Goal: Find contact information: Find contact information

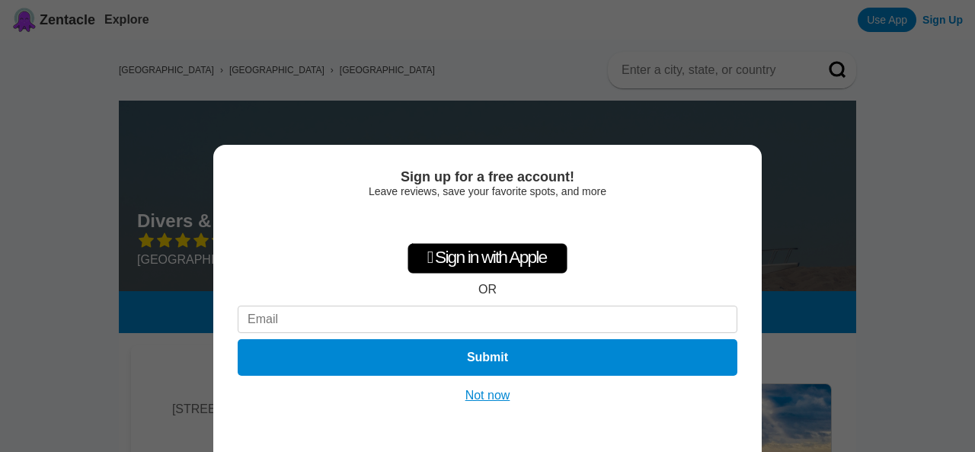
click at [499, 396] on button "Not now" at bounding box center [488, 395] width 54 height 15
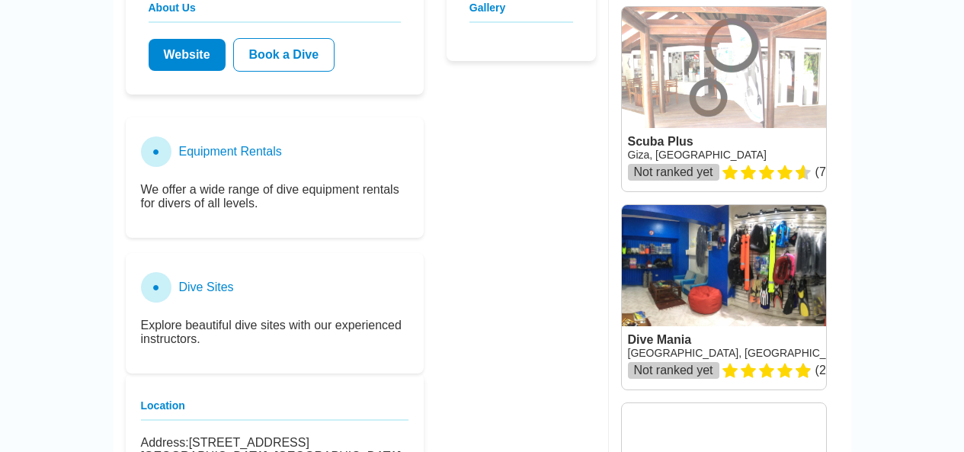
scroll to position [609, 0]
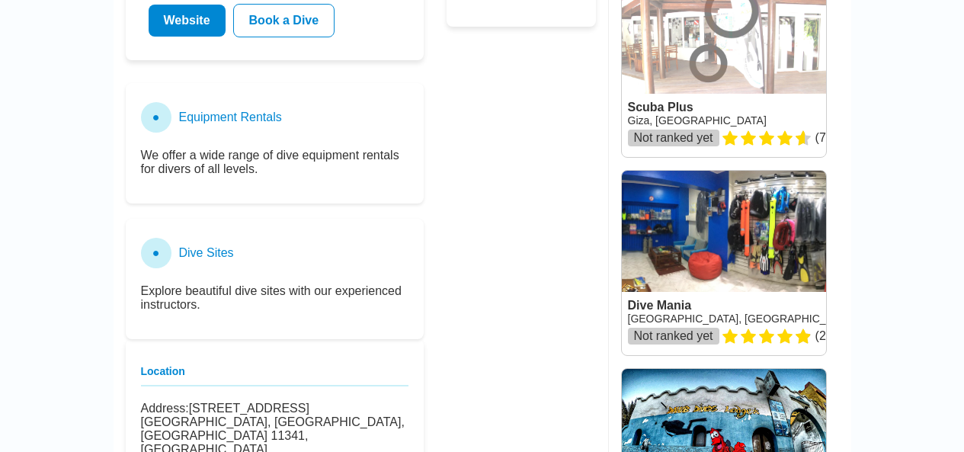
click at [689, 235] on link at bounding box center [724, 263] width 204 height 184
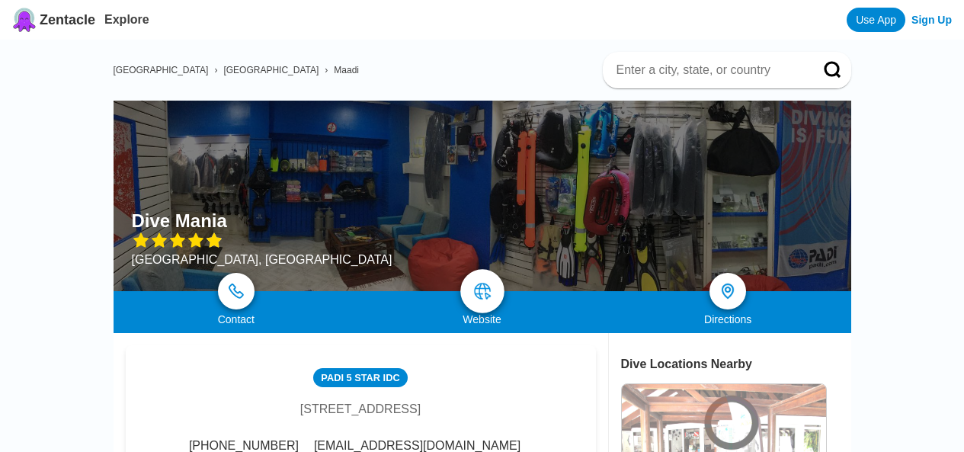
click at [485, 292] on img at bounding box center [482, 291] width 18 height 18
click at [485, 288] on img at bounding box center [482, 291] width 18 height 18
click at [482, 293] on img at bounding box center [482, 291] width 18 height 18
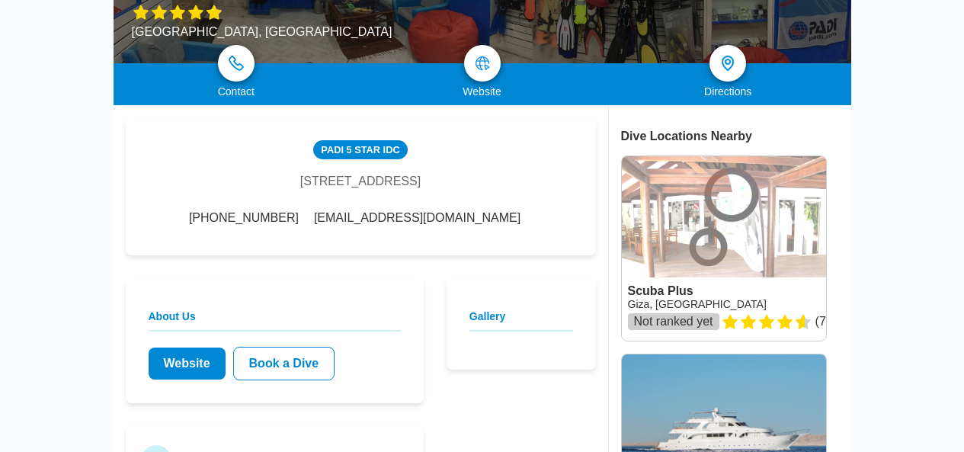
scroll to position [229, 0]
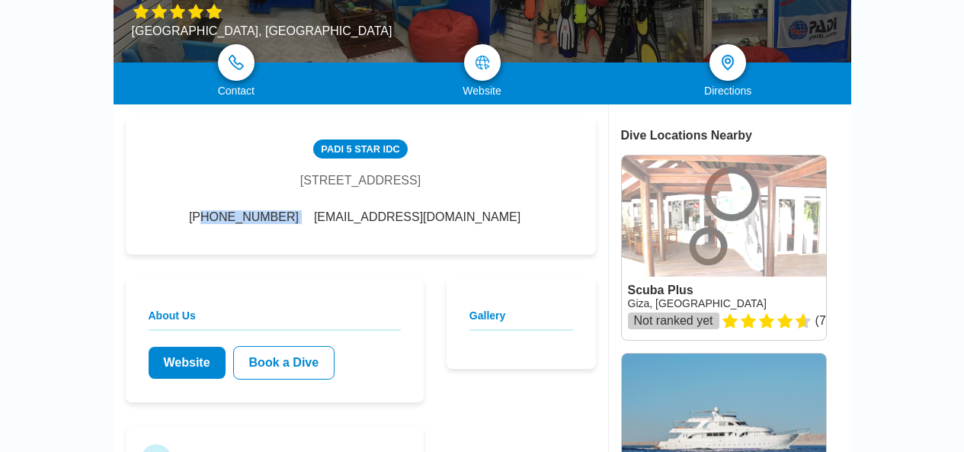
drag, startPoint x: 338, startPoint y: 223, endPoint x: 248, endPoint y: 229, distance: 89.3
click at [248, 224] on div "[PHONE_NUMBER] [EMAIL_ADDRESS][DOMAIN_NAME]" at bounding box center [360, 217] width 350 height 14
copy div "0 110 1160503"
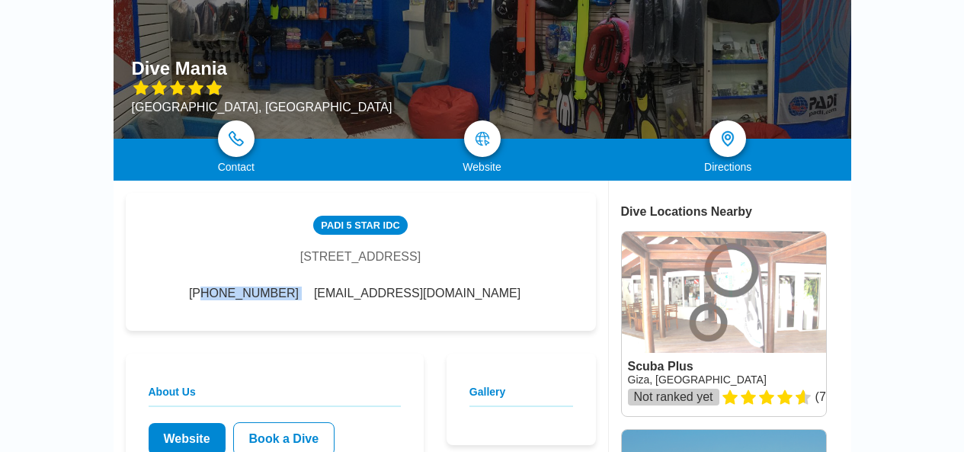
scroll to position [0, 0]
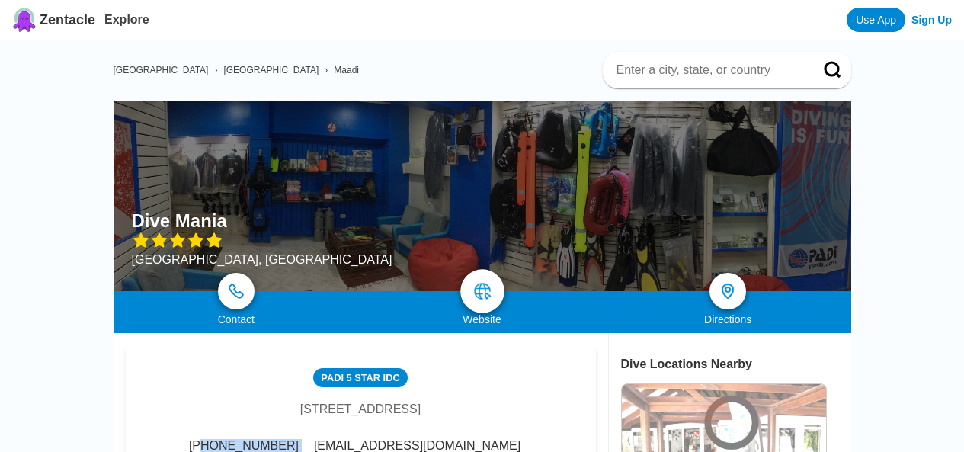
click at [484, 292] on img at bounding box center [482, 291] width 18 height 18
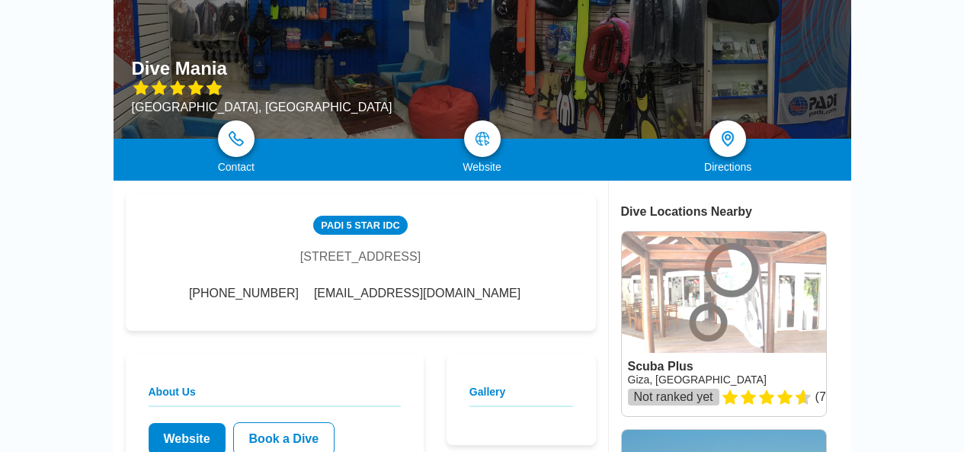
click at [388, 322] on div "PADI [STREET_ADDRESS] [PHONE_NUMBER] [EMAIL_ADDRESS][DOMAIN_NAME]" at bounding box center [361, 262] width 470 height 138
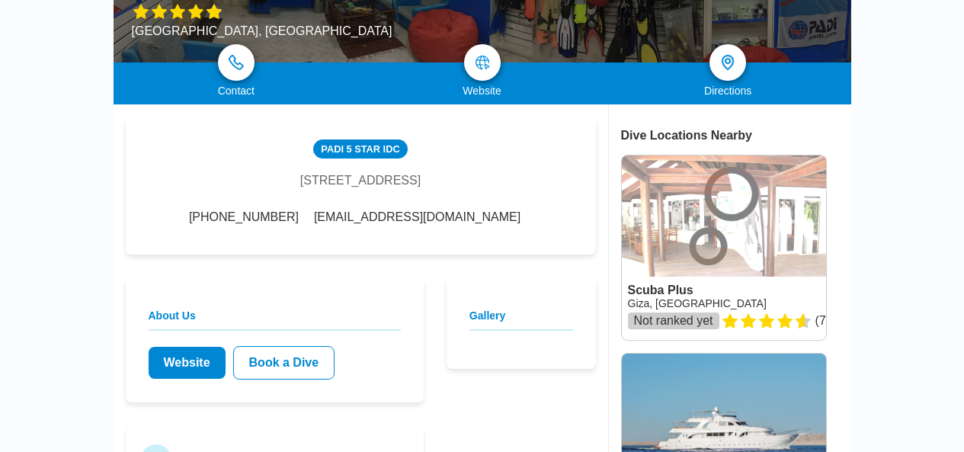
scroll to position [305, 0]
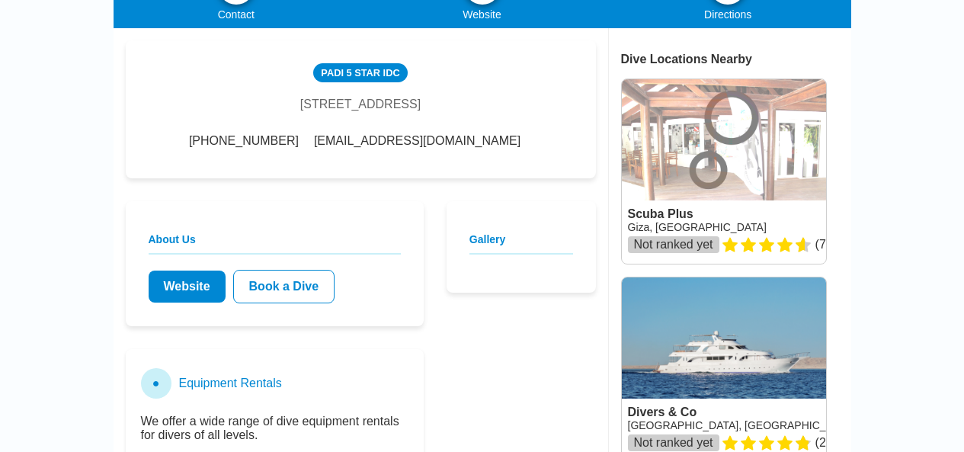
click at [178, 299] on link "Website" at bounding box center [187, 286] width 77 height 32
click at [196, 302] on link "Website" at bounding box center [187, 286] width 77 height 32
click at [197, 299] on link "Website" at bounding box center [187, 286] width 77 height 32
click at [190, 294] on link "Website" at bounding box center [187, 286] width 77 height 32
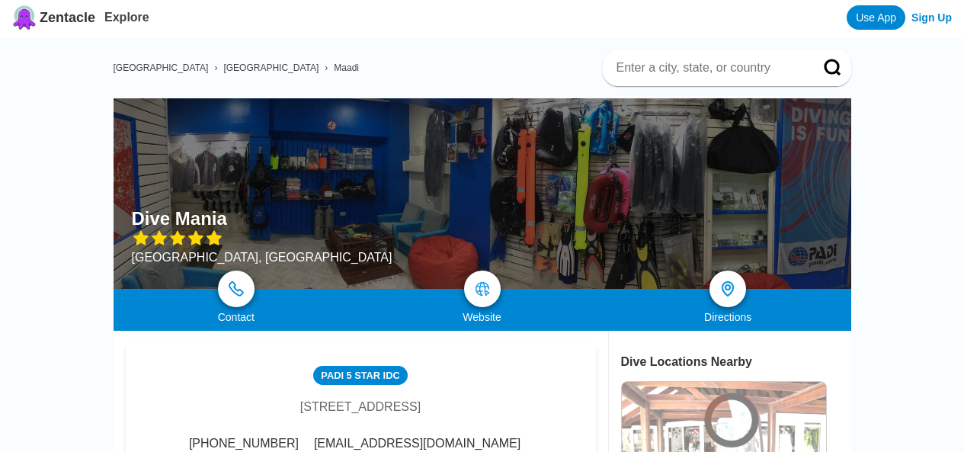
scroll to position [0, 0]
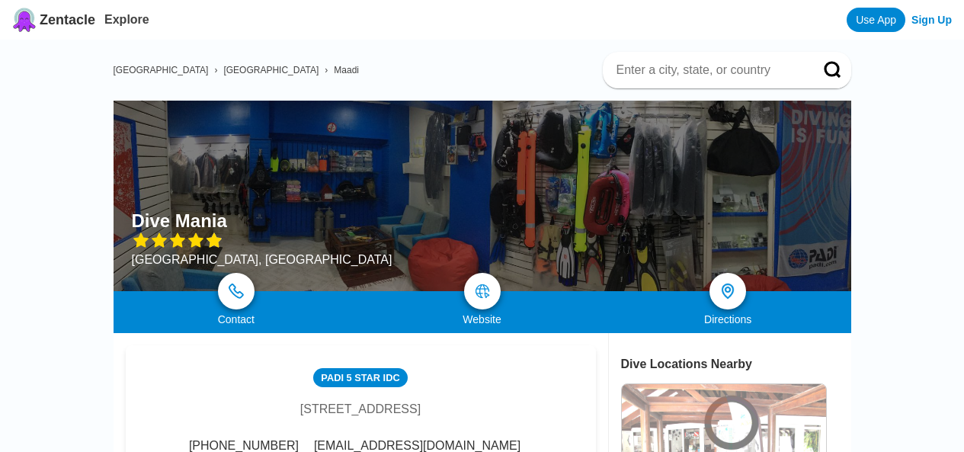
click at [483, 187] on div at bounding box center [482, 196] width 737 height 190
click at [728, 289] on img at bounding box center [728, 291] width 22 height 22
